Goal: Information Seeking & Learning: Understand process/instructions

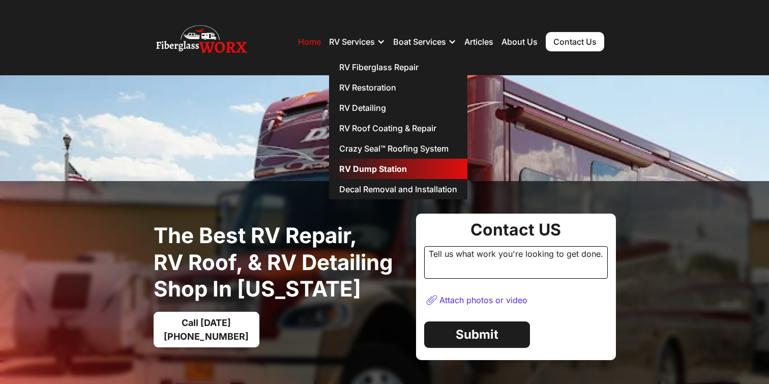
click at [343, 164] on link "RV Dump Station" at bounding box center [398, 169] width 138 height 20
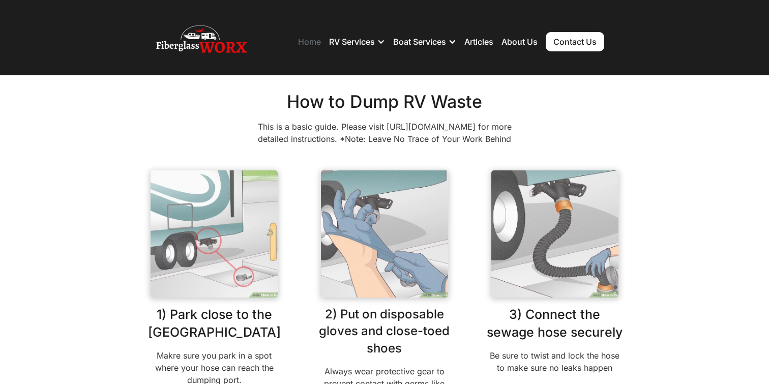
click at [309, 40] on link "Home" at bounding box center [309, 42] width 23 height 10
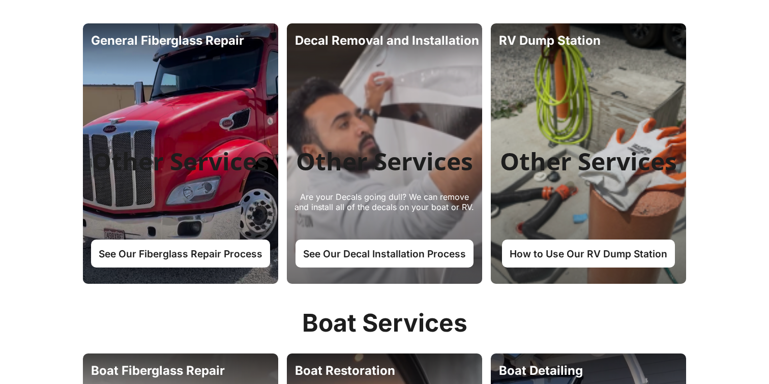
scroll to position [847, 0]
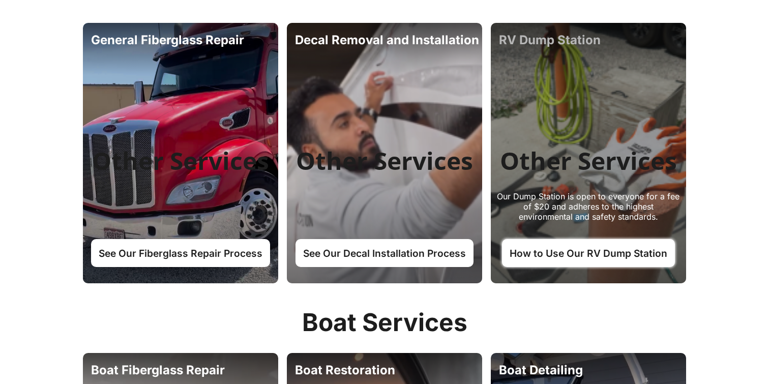
click at [562, 253] on link "How to Use Our RV Dump Station" at bounding box center [588, 252] width 173 height 27
